Goal: Task Accomplishment & Management: Manage account settings

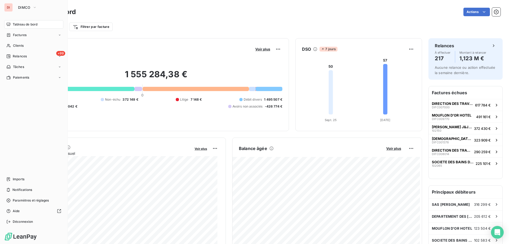
click at [24, 2] on div "DI DIMCO Tableau de bord Factures Clients +99 Relances Tâches Paiements Imports…" at bounding box center [34, 122] width 68 height 244
click at [23, 7] on span "DIMCO" at bounding box center [24, 7] width 12 height 4
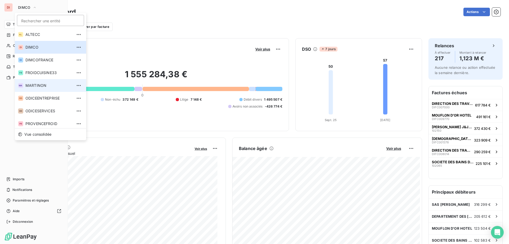
click at [42, 85] on span "MARTINON" at bounding box center [48, 85] width 47 height 5
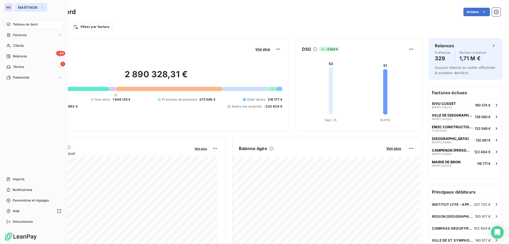
click at [27, 7] on span "MARTINON" at bounding box center [28, 7] width 20 height 4
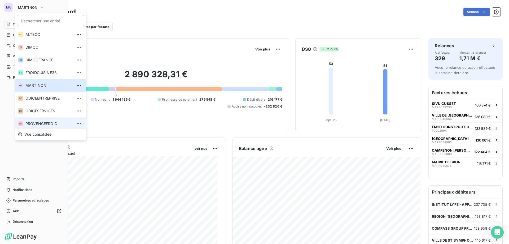
click at [28, 124] on li "PR PROVENCEFROID" at bounding box center [50, 123] width 71 height 13
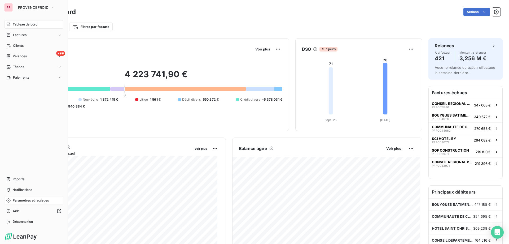
click at [37, 199] on span "Paramètres et réglages" at bounding box center [31, 200] width 36 height 5
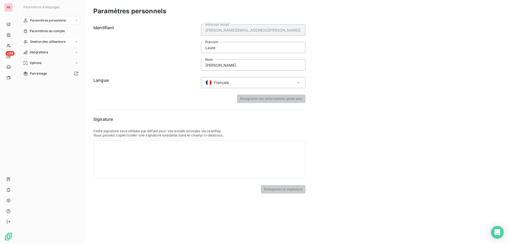
click at [53, 44] on span "Gestion des utilisateurs" at bounding box center [48, 41] width 36 height 5
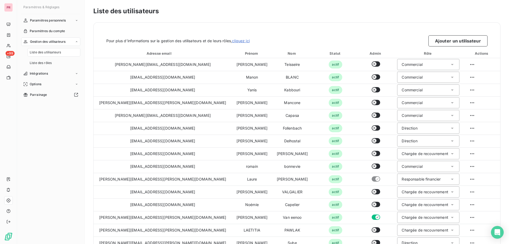
click at [49, 54] on span "Liste des utilisateurs" at bounding box center [45, 52] width 31 height 5
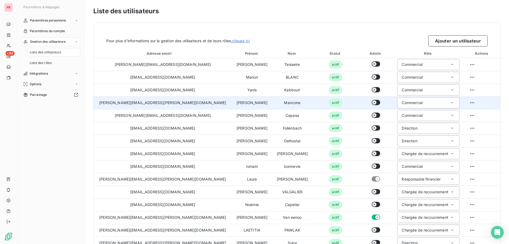
scroll to position [25, 0]
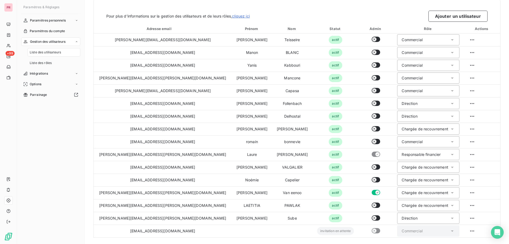
click at [461, 229] on html "PR +99 Paramètres & Réglages Paramètres personnels Paramètres du compte Gestion…" at bounding box center [254, 122] width 509 height 244
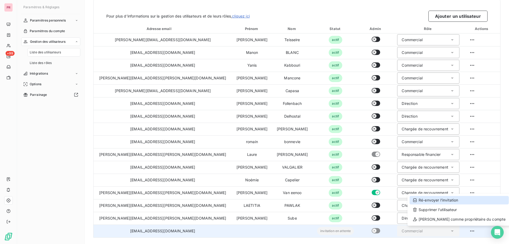
click at [448, 199] on div "Ré-envoyer l’invitation" at bounding box center [459, 200] width 99 height 8
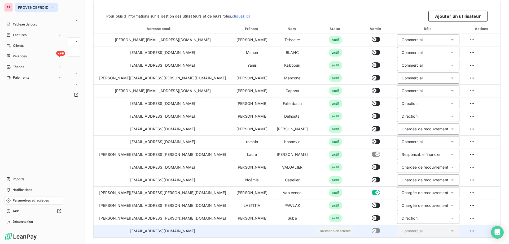
click at [45, 9] on span "PROVENCEFROID" at bounding box center [33, 7] width 30 height 4
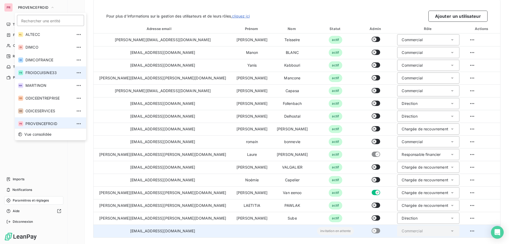
scroll to position [2, 0]
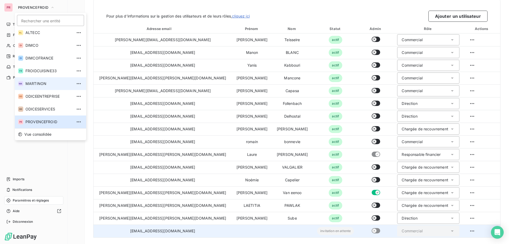
click at [33, 84] on span "MARTINON" at bounding box center [48, 83] width 47 height 5
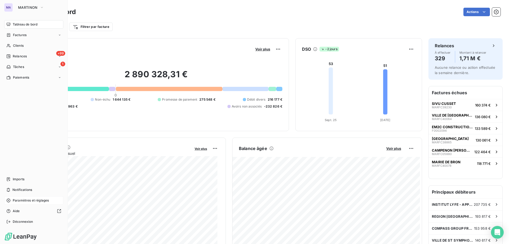
click at [22, 202] on span "Paramètres et réglages" at bounding box center [31, 200] width 36 height 5
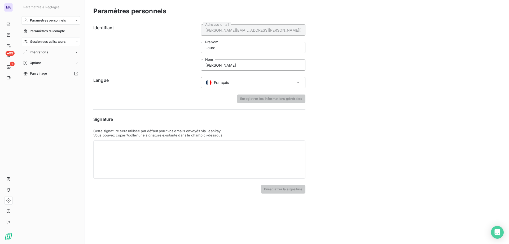
click at [51, 42] on span "Gestion des utilisateurs" at bounding box center [48, 41] width 36 height 5
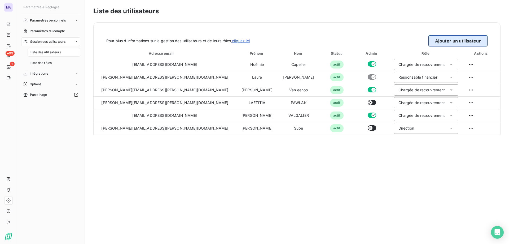
click at [454, 43] on button "Ajouter un utilisateur" at bounding box center [458, 40] width 59 height 11
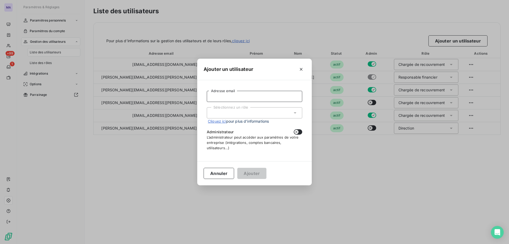
click at [229, 100] on input "Adresse email" at bounding box center [255, 96] width 96 height 11
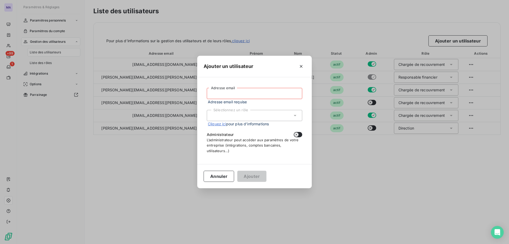
click at [254, 97] on input "Adresse email" at bounding box center [255, 93] width 96 height 11
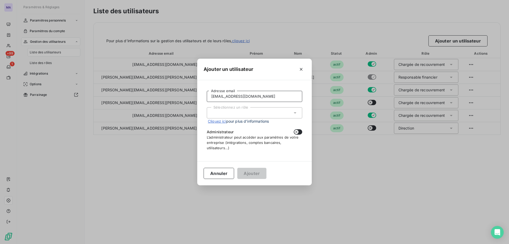
type input "[EMAIL_ADDRESS][DOMAIN_NAME]"
click at [249, 116] on div "Sélectionnez un rôle" at bounding box center [255, 112] width 96 height 11
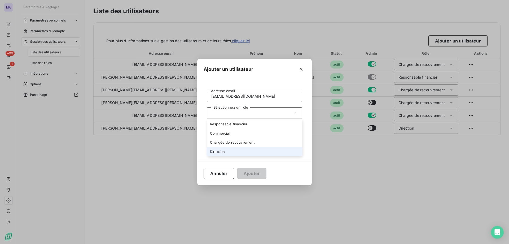
click at [220, 151] on li "Direction" at bounding box center [255, 151] width 96 height 9
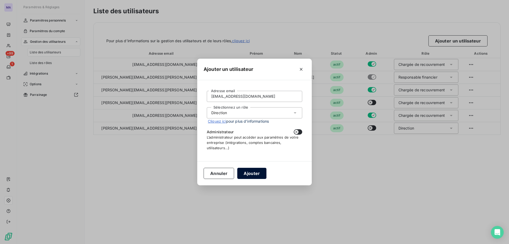
click at [253, 173] on button "Ajouter" at bounding box center [251, 173] width 29 height 11
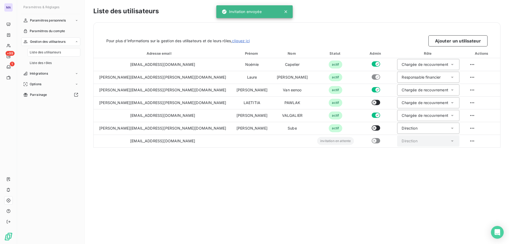
click at [458, 35] on div "Pour plus d’informations sur la gestion des utilisateurs et de leurs rôles, cli…" at bounding box center [297, 35] width 407 height 24
click at [457, 41] on button "Ajouter un utilisateur" at bounding box center [458, 40] width 59 height 11
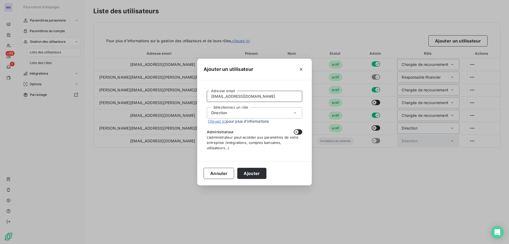
drag, startPoint x: 258, startPoint y: 97, endPoint x: 186, endPoint y: 112, distance: 73.7
click at [186, 112] on div "Ajouter un utilisateur [EMAIL_ADDRESS][DOMAIN_NAME] Adresse email Sélectionnez …" at bounding box center [254, 122] width 509 height 244
type input "[EMAIL_ADDRESS][DOMAIN_NAME]"
click at [236, 113] on div "Sélectionnez un rôle Direction" at bounding box center [255, 112] width 96 height 11
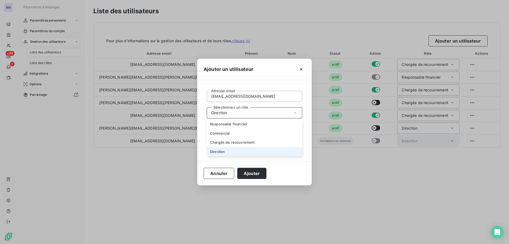
click at [222, 150] on li "Direction" at bounding box center [255, 151] width 96 height 9
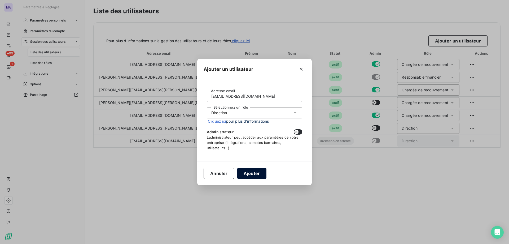
click at [253, 174] on button "Ajouter" at bounding box center [251, 173] width 29 height 11
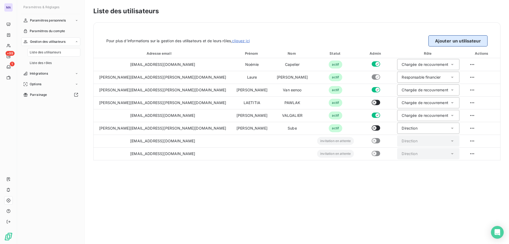
click at [444, 40] on button "Ajouter un utilisateur" at bounding box center [458, 40] width 59 height 11
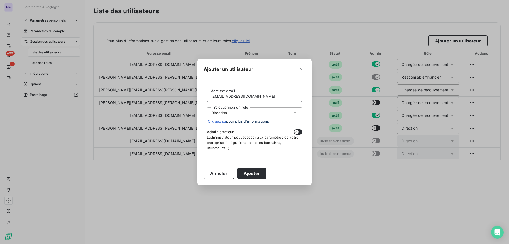
drag, startPoint x: 251, startPoint y: 95, endPoint x: 224, endPoint y: 97, distance: 27.5
click at [224, 97] on input "[EMAIL_ADDRESS][DOMAIN_NAME]" at bounding box center [255, 96] width 96 height 11
click at [222, 96] on input "[EMAIL_ADDRESS][DOMAIN_NAME]" at bounding box center [255, 96] width 96 height 11
drag, startPoint x: 224, startPoint y: 96, endPoint x: 210, endPoint y: 97, distance: 13.3
click at [212, 98] on input "[EMAIL_ADDRESS][DOMAIN_NAME]" at bounding box center [255, 96] width 96 height 11
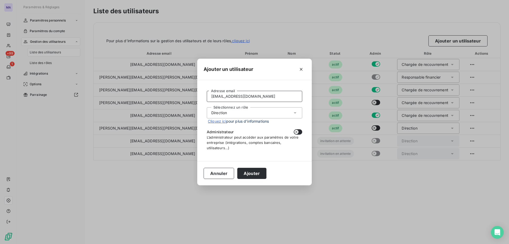
type input "[EMAIL_ADDRESS][DOMAIN_NAME]"
click at [254, 114] on div "Sélectionnez un rôle Direction" at bounding box center [255, 112] width 96 height 11
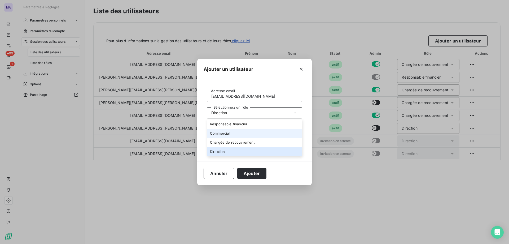
click at [227, 134] on li "Commercial" at bounding box center [255, 133] width 96 height 9
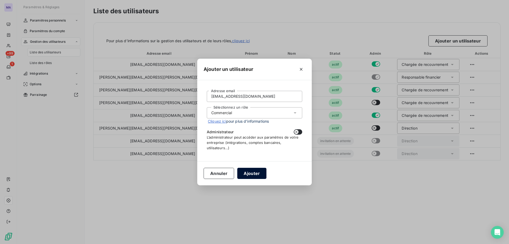
click at [246, 174] on button "Ajouter" at bounding box center [251, 173] width 29 height 11
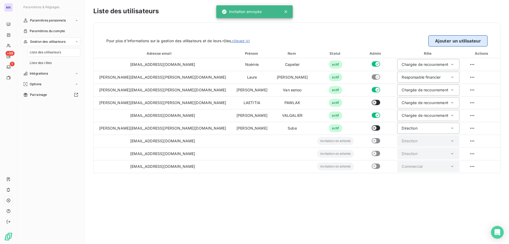
click at [450, 41] on button "Ajouter un utilisateur" at bounding box center [458, 40] width 59 height 11
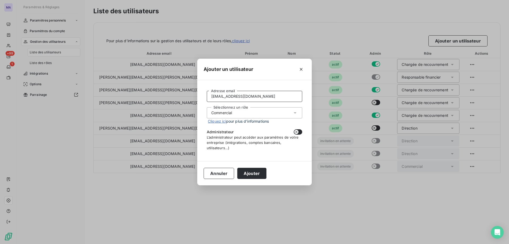
click at [213, 95] on input "[EMAIL_ADDRESS][DOMAIN_NAME]" at bounding box center [255, 96] width 96 height 11
type input "[EMAIL_ADDRESS][DOMAIN_NAME]"
click at [250, 174] on button "Ajouter" at bounding box center [251, 173] width 29 height 11
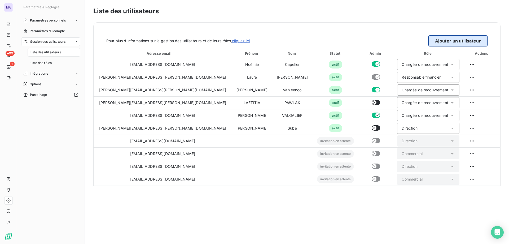
click at [440, 44] on button "Ajouter un utilisateur" at bounding box center [458, 40] width 59 height 11
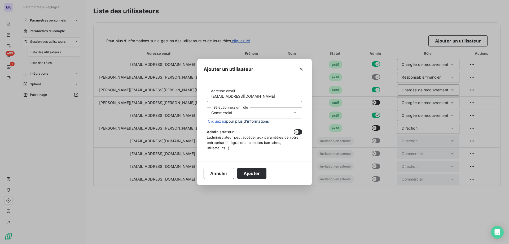
click at [222, 96] on input "[EMAIL_ADDRESS][DOMAIN_NAME]" at bounding box center [255, 96] width 96 height 11
drag, startPoint x: 222, startPoint y: 96, endPoint x: 210, endPoint y: 97, distance: 12.8
click at [210, 97] on input "[EMAIL_ADDRESS][DOMAIN_NAME]" at bounding box center [255, 96] width 96 height 11
type input "[EMAIL_ADDRESS][DOMAIN_NAME]"
click at [252, 174] on button "Ajouter" at bounding box center [251, 173] width 29 height 11
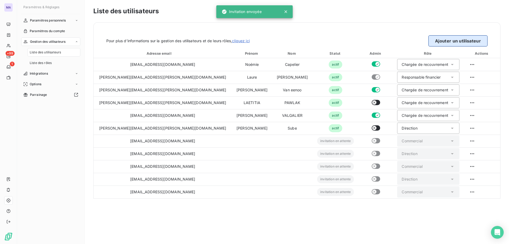
click at [460, 42] on button "Ajouter un utilisateur" at bounding box center [458, 40] width 59 height 11
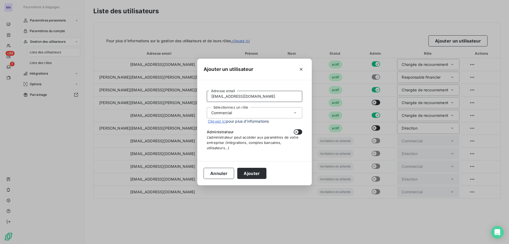
drag, startPoint x: 227, startPoint y: 96, endPoint x: 208, endPoint y: 100, distance: 19.1
click at [208, 100] on input "[EMAIL_ADDRESS][DOMAIN_NAME]" at bounding box center [255, 96] width 96 height 11
type input "[EMAIL_ADDRESS][DOMAIN_NAME]"
click at [253, 173] on button "Ajouter" at bounding box center [251, 173] width 29 height 11
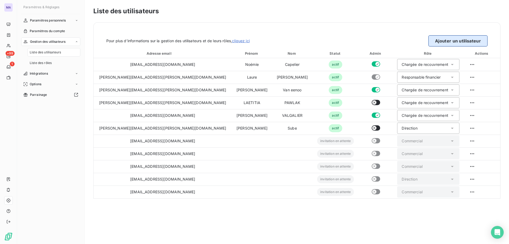
click at [460, 41] on button "Ajouter un utilisateur" at bounding box center [458, 40] width 59 height 11
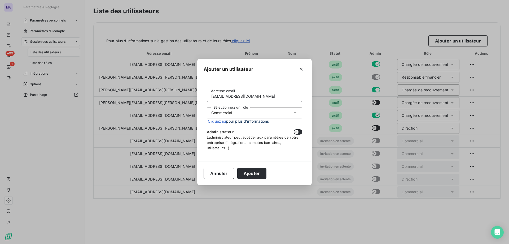
click at [229, 96] on input "[EMAIL_ADDRESS][DOMAIN_NAME]" at bounding box center [255, 96] width 96 height 11
drag, startPoint x: 228, startPoint y: 95, endPoint x: 207, endPoint y: 99, distance: 21.3
click at [207, 99] on input "[EMAIL_ADDRESS][DOMAIN_NAME]" at bounding box center [255, 96] width 96 height 11
type input "[EMAIL_ADDRESS][DOMAIN_NAME]"
click at [246, 174] on button "Ajouter" at bounding box center [251, 173] width 29 height 11
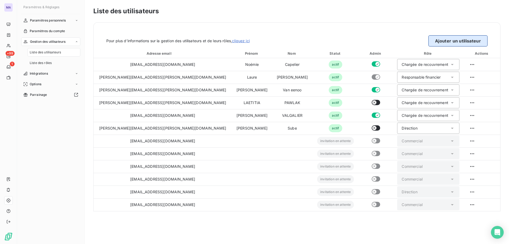
click at [475, 41] on button "Ajouter un utilisateur" at bounding box center [458, 40] width 59 height 11
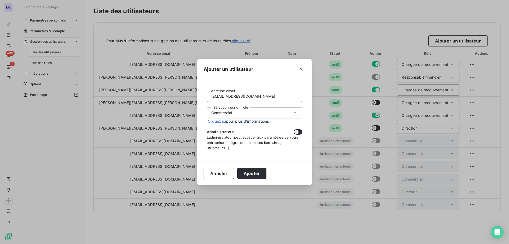
drag, startPoint x: 225, startPoint y: 97, endPoint x: 207, endPoint y: 100, distance: 18.4
click at [207, 100] on input "[EMAIL_ADDRESS][DOMAIN_NAME]" at bounding box center [255, 96] width 96 height 11
type input "[EMAIL_ADDRESS][DOMAIN_NAME]"
click at [251, 171] on button "Ajouter" at bounding box center [251, 173] width 29 height 11
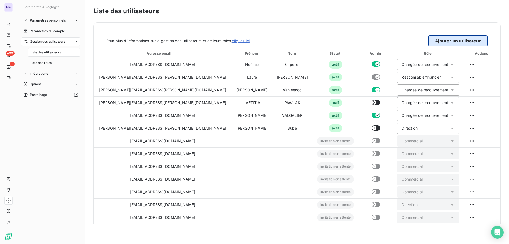
click at [449, 37] on button "Ajouter un utilisateur" at bounding box center [458, 40] width 59 height 11
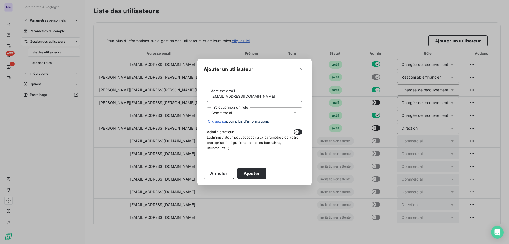
drag, startPoint x: 224, startPoint y: 96, endPoint x: 200, endPoint y: 101, distance: 25.1
click at [200, 101] on div "[EMAIL_ADDRESS][DOMAIN_NAME] Adresse email Sélectionnez un rôle Commercial Cliq…" at bounding box center [254, 120] width 115 height 81
type input "[EMAIL_ADDRESS][DOMAIN_NAME]"
click at [218, 112] on div "Commercial" at bounding box center [221, 112] width 21 height 5
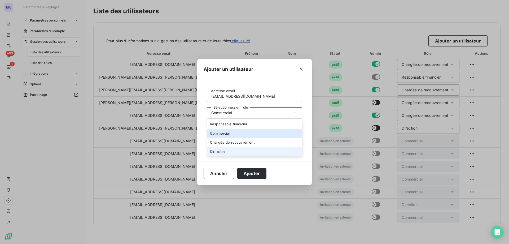
click at [221, 152] on li "Direction" at bounding box center [255, 151] width 96 height 9
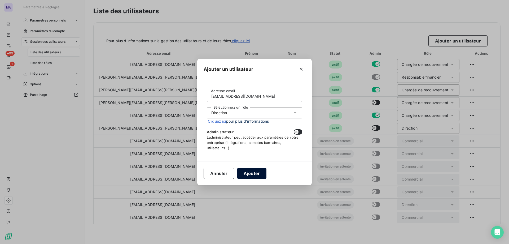
click at [243, 171] on button "Ajouter" at bounding box center [251, 173] width 29 height 11
